Goal: Task Accomplishment & Management: Use online tool/utility

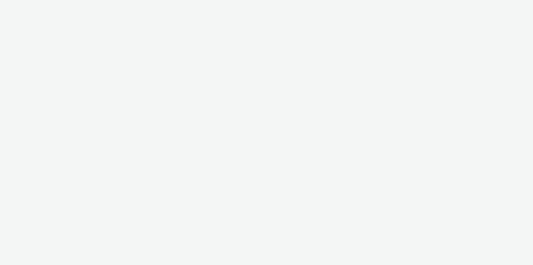
select select "ac009755-aa48-4799-8050-7a339a378eb8"
select select "a1f58486-1528-4f8c-8610-e1cdd7553bc1"
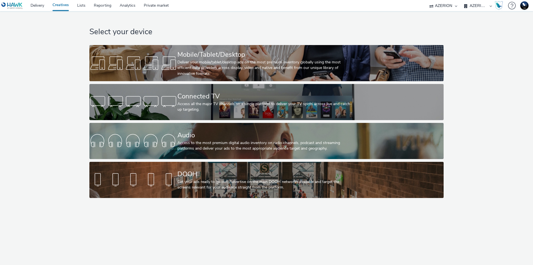
click at [449, 5] on select "75 Media A8 Media Group ABI Media Abkom AB Abovo Ace & [PERSON_NAME] Ad-on Medi…" at bounding box center [443, 5] width 33 height 11
select select "15b35e0c-f581-4517-8fd7-fc395f1412fa"
click at [460, 0] on select "75 Media A8 Media Group ABI Media Abkom AB Abovo Ace & [PERSON_NAME] Ad-on Medi…" at bounding box center [443, 5] width 33 height 11
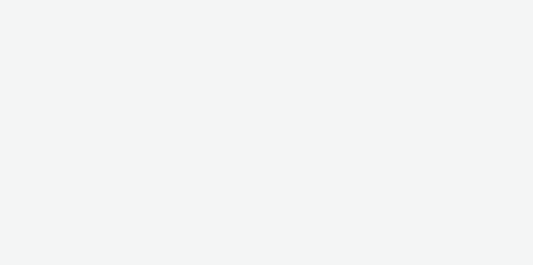
select select "15b35e0c-f581-4517-8fd7-fc395f1412fa"
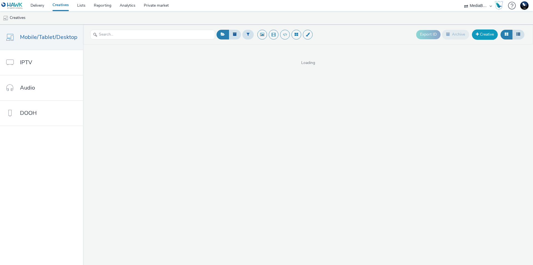
click at [481, 36] on link "Creative" at bounding box center [485, 34] width 26 height 10
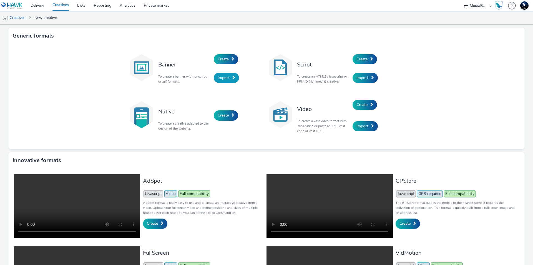
click at [222, 79] on span "Import" at bounding box center [224, 77] width 12 height 5
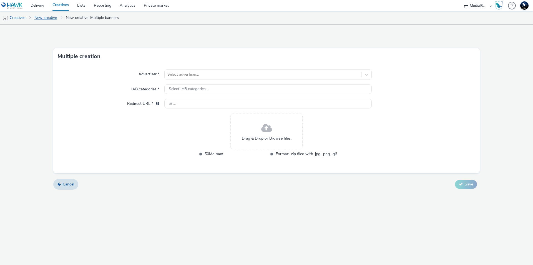
click at [51, 14] on link "New creative" at bounding box center [46, 17] width 28 height 13
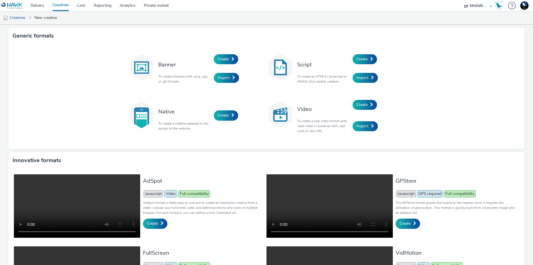
click at [439, 139] on div "Banner To create a banner with .png, .jpg or .gif formats. Create Import Script…" at bounding box center [266, 96] width 516 height 105
click at [128, 7] on link "Analytics" at bounding box center [127, 5] width 24 height 11
